Goal: Find specific page/section: Find specific page/section

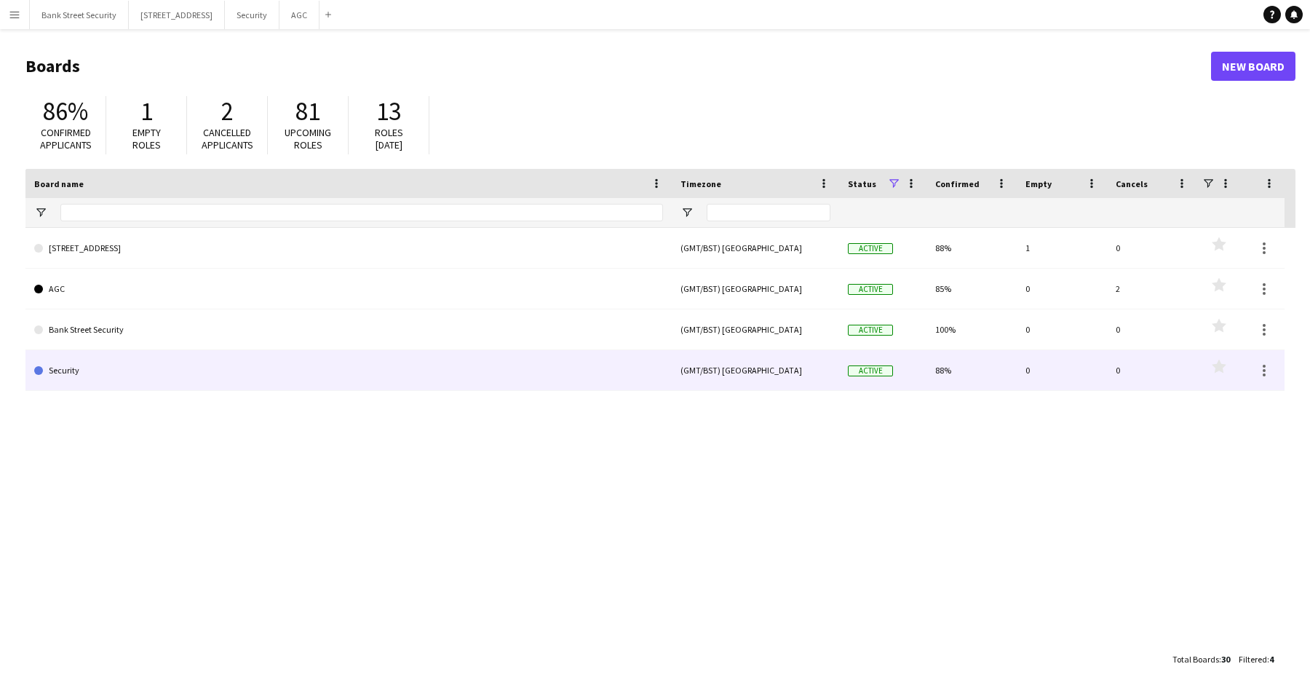
click at [164, 378] on link "Security" at bounding box center [348, 370] width 629 height 41
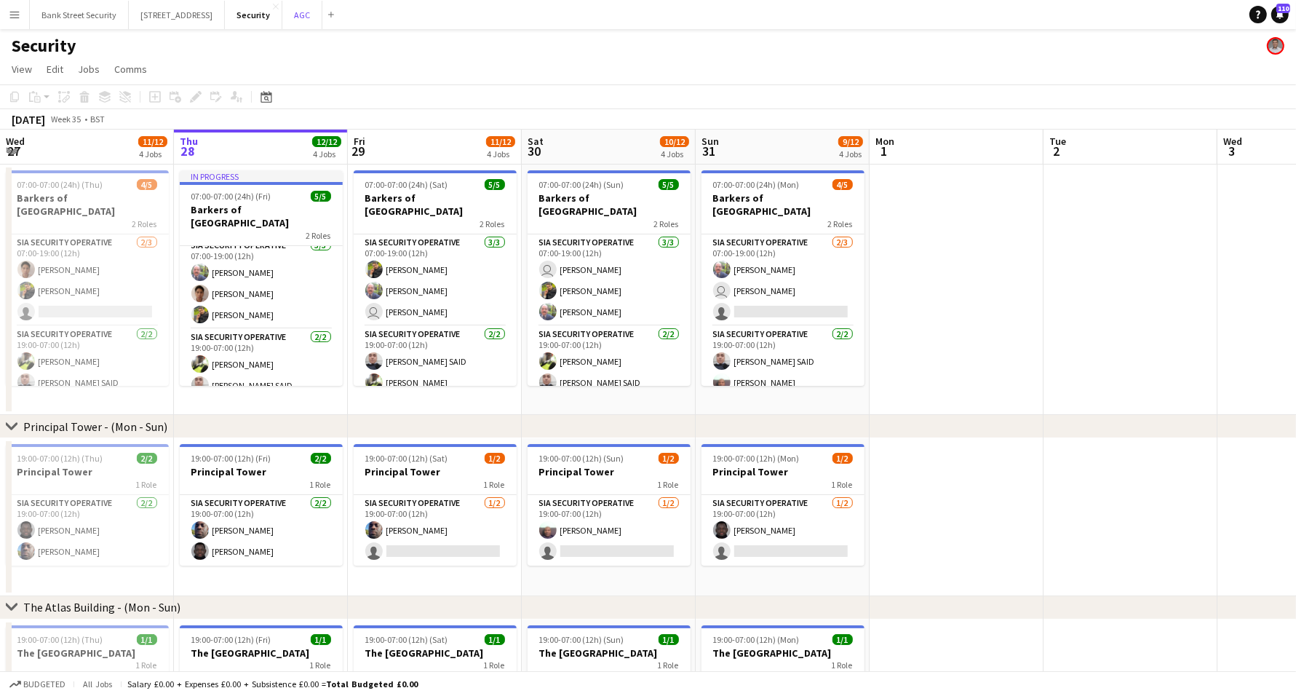
click at [319, 13] on button "AGC Close" at bounding box center [302, 15] width 40 height 28
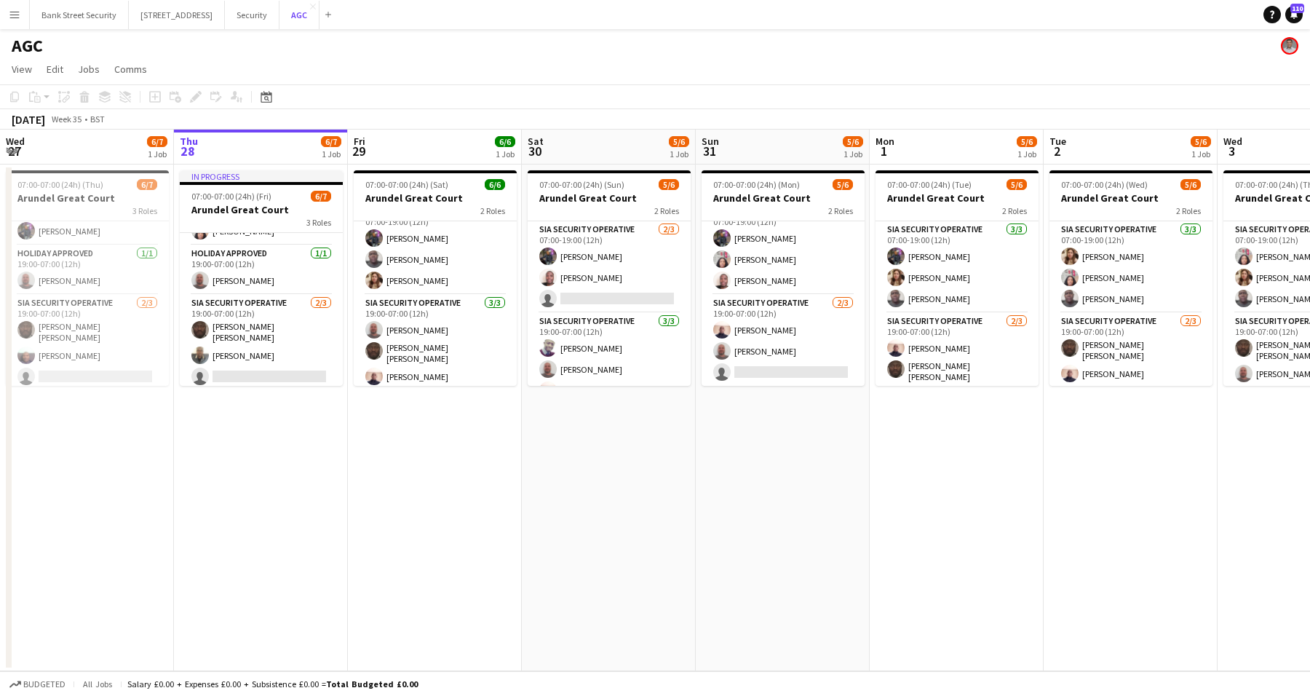
scroll to position [18, 0]
